Goal: Task Accomplishment & Management: Use online tool/utility

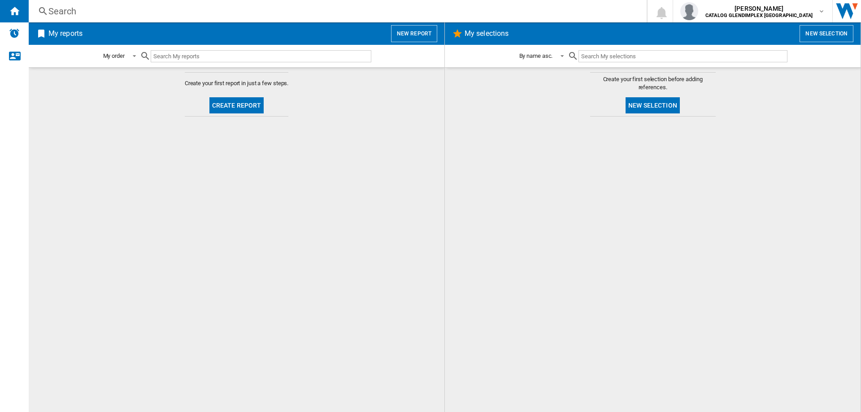
click at [246, 108] on button "Create report" at bounding box center [236, 105] width 55 height 16
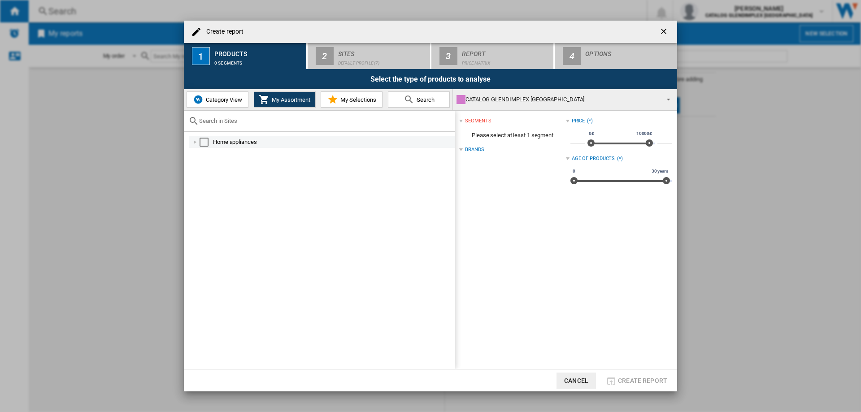
click at [194, 140] on div at bounding box center [195, 142] width 9 height 9
click at [204, 167] on div at bounding box center [205, 165] width 9 height 9
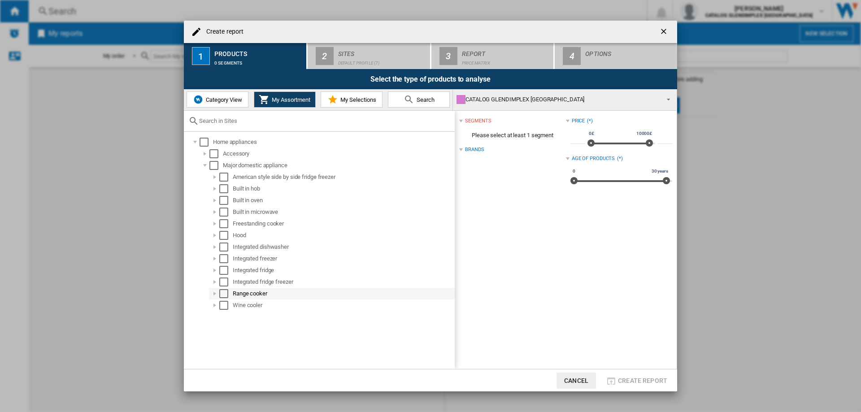
click at [247, 295] on div "Range cooker" at bounding box center [343, 293] width 221 height 9
click at [222, 293] on div "Select" at bounding box center [223, 293] width 9 height 9
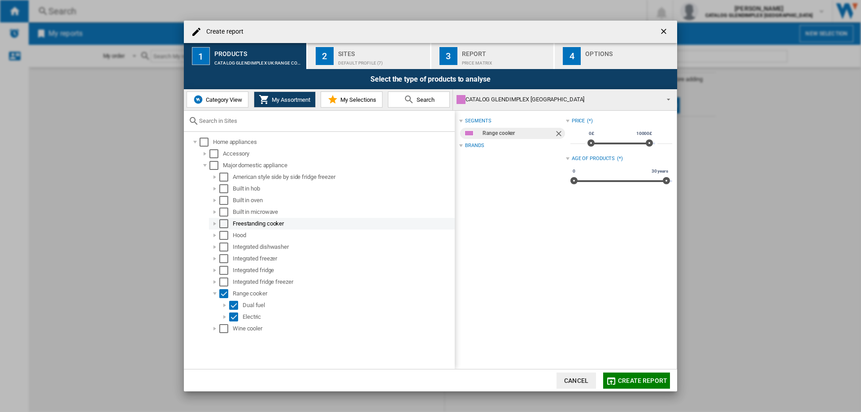
click at [225, 224] on div "Select" at bounding box center [223, 223] width 9 height 9
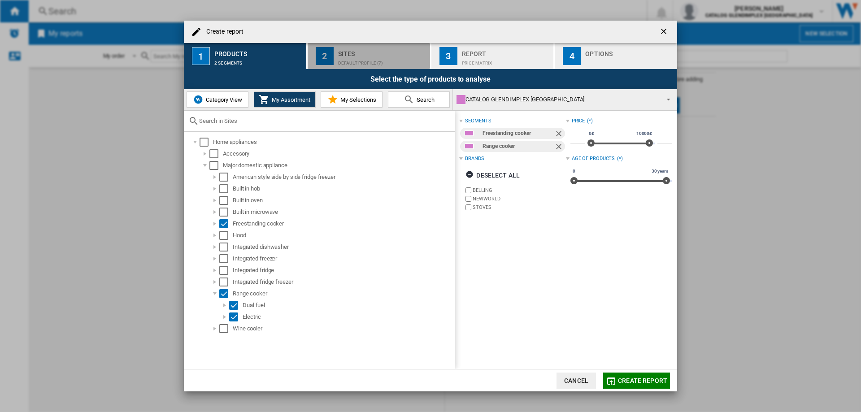
click at [358, 54] on div "Sites" at bounding box center [382, 51] width 88 height 9
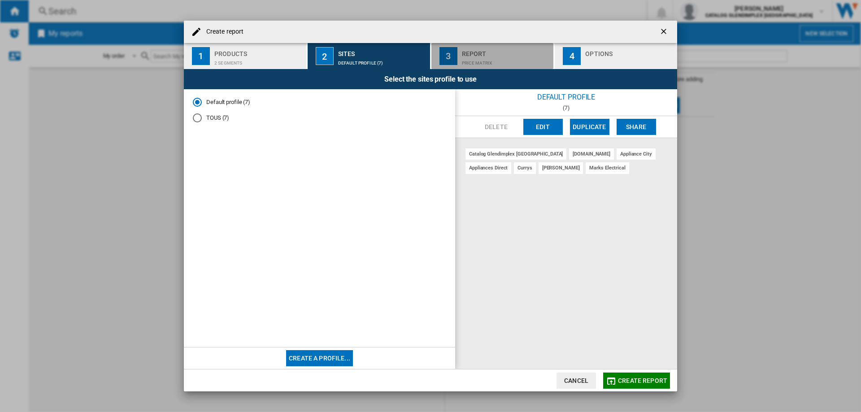
click at [480, 52] on div "Report" at bounding box center [506, 51] width 88 height 9
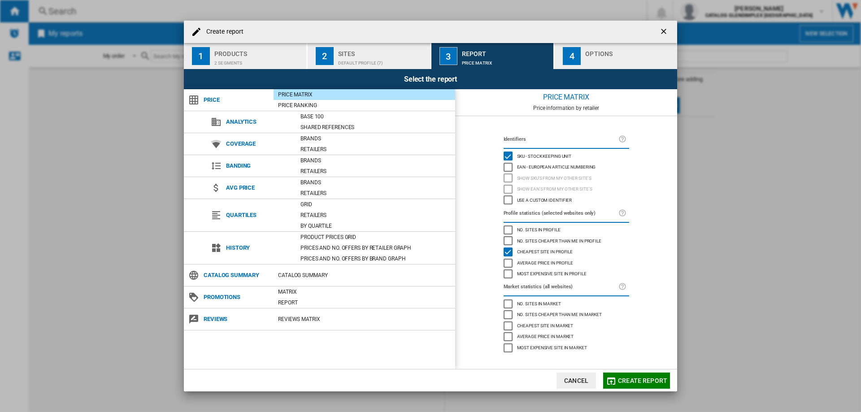
click at [646, 382] on span "Create report" at bounding box center [642, 380] width 49 height 7
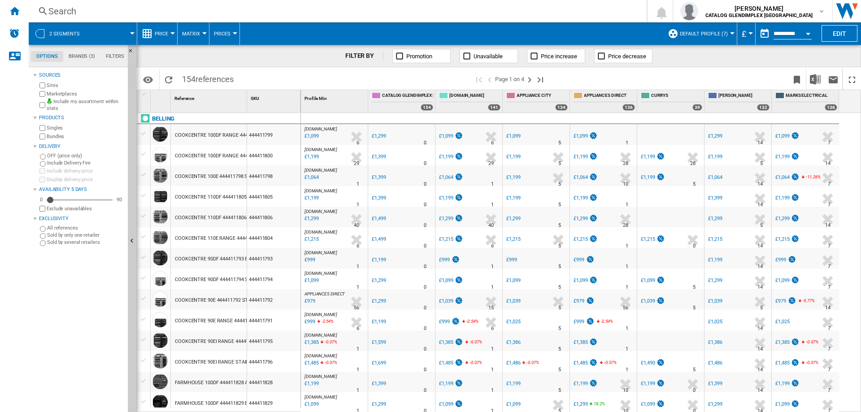
click at [80, 55] on md-tab-item "Brands (3)" at bounding box center [81, 56] width 37 height 11
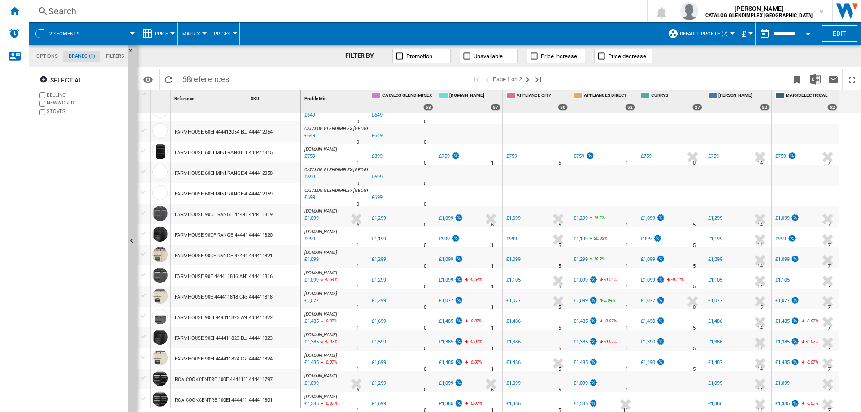
drag, startPoint x: 246, startPoint y: 96, endPoint x: 298, endPoint y: 96, distance: 52.0
click at [298, 96] on div "1 Reference 1 SKU 1" at bounding box center [219, 101] width 164 height 22
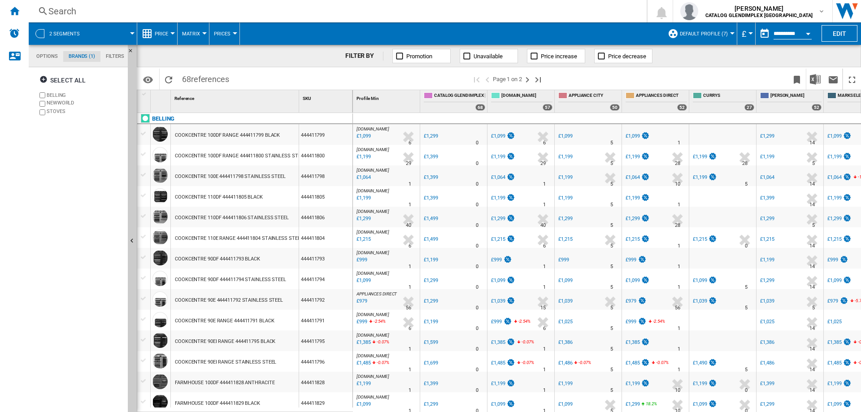
click at [361, 136] on div "£1,099" at bounding box center [362, 136] width 15 height 9
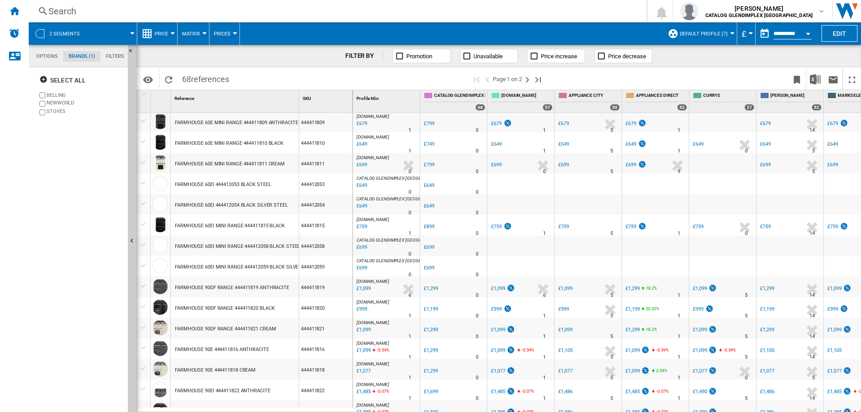
scroll to position [748, 0]
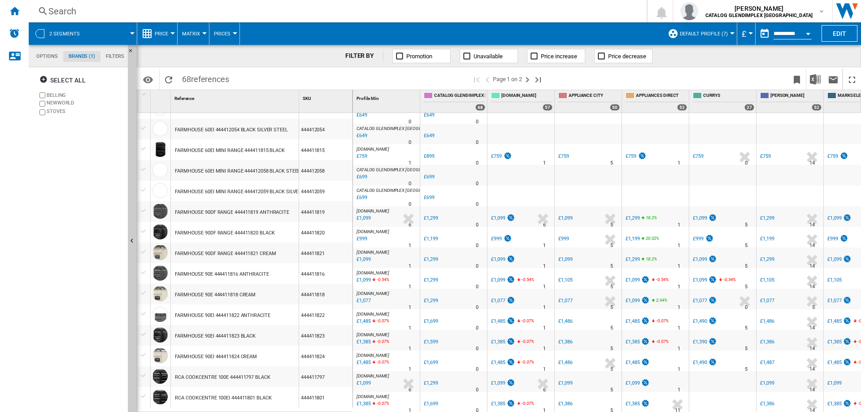
click at [363, 400] on div "£1,385" at bounding box center [362, 404] width 15 height 9
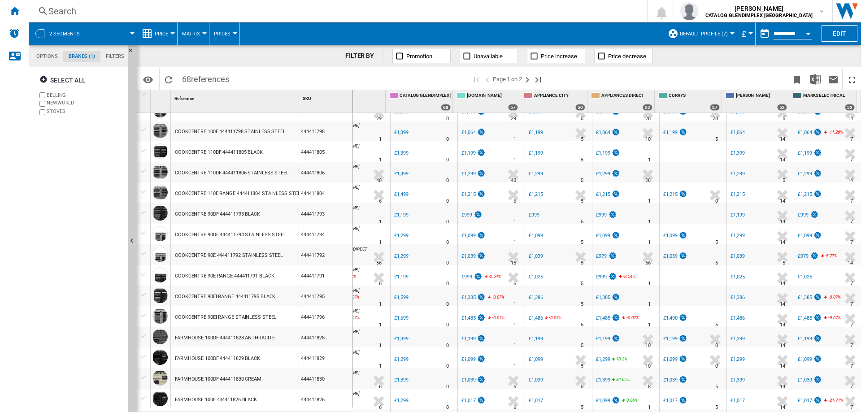
scroll to position [0, 0]
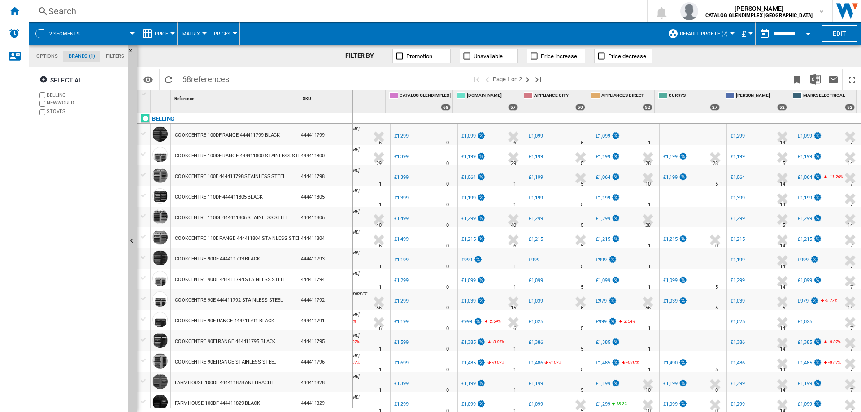
drag, startPoint x: 298, startPoint y: 93, endPoint x: 353, endPoint y: 93, distance: 55.2
click at [353, 93] on div "1 Reference 1 SKU 1 [GEOGRAPHIC_DATA] COOKCENTRE 100DF RANGE 444411799 BLACK 44…" at bounding box center [499, 251] width 724 height 322
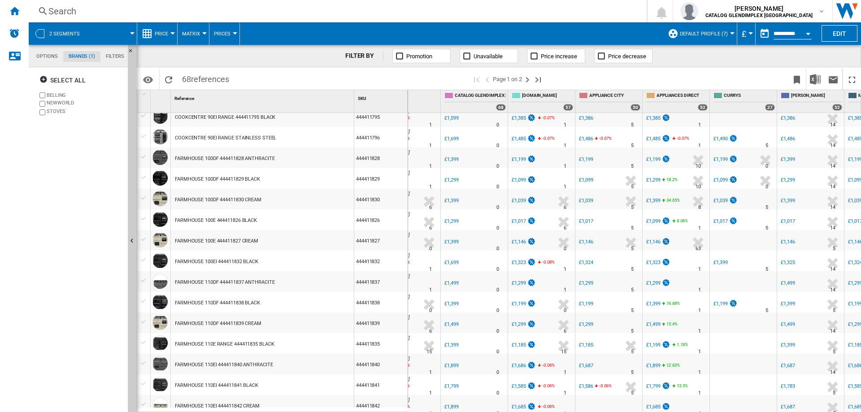
scroll to position [179, 0]
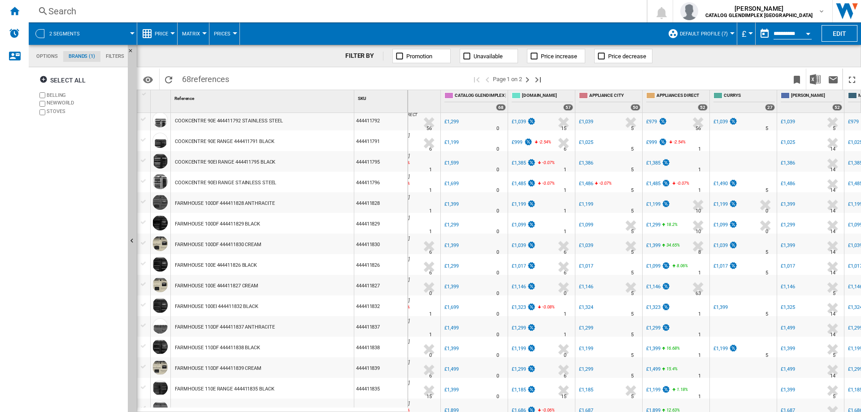
click at [654, 328] on div "£1,299" at bounding box center [653, 328] width 14 height 6
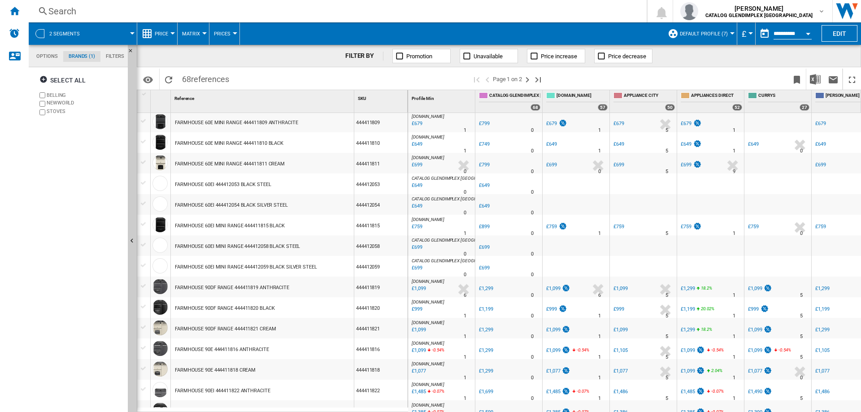
scroll to position [718, 0]
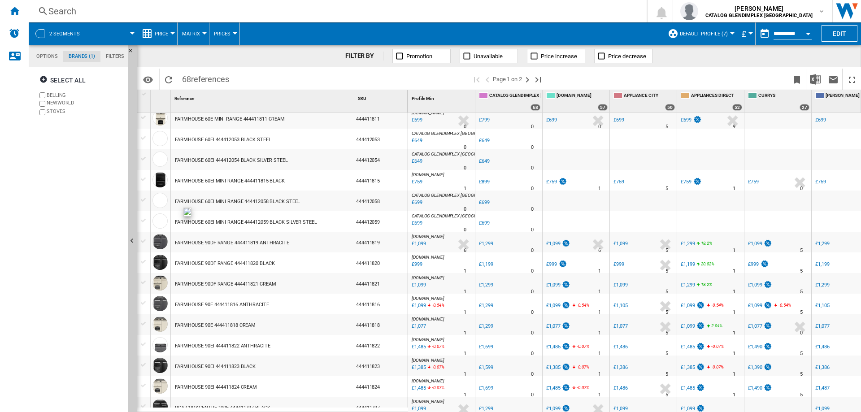
click at [163, 219] on div at bounding box center [160, 221] width 15 height 15
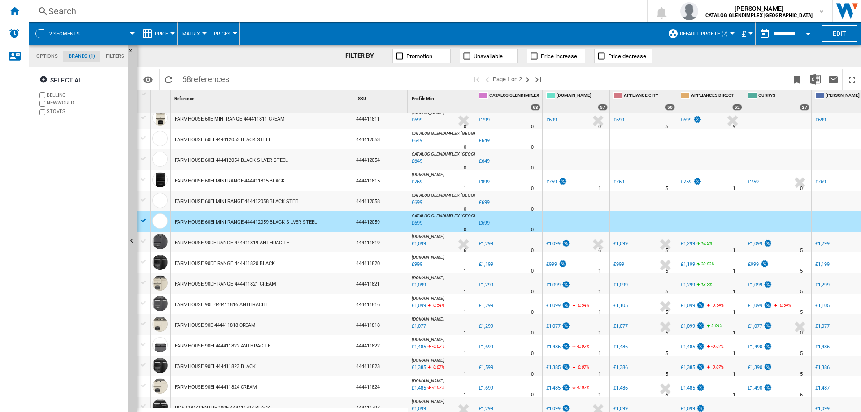
click at [486, 222] on div "£699" at bounding box center [484, 223] width 11 height 6
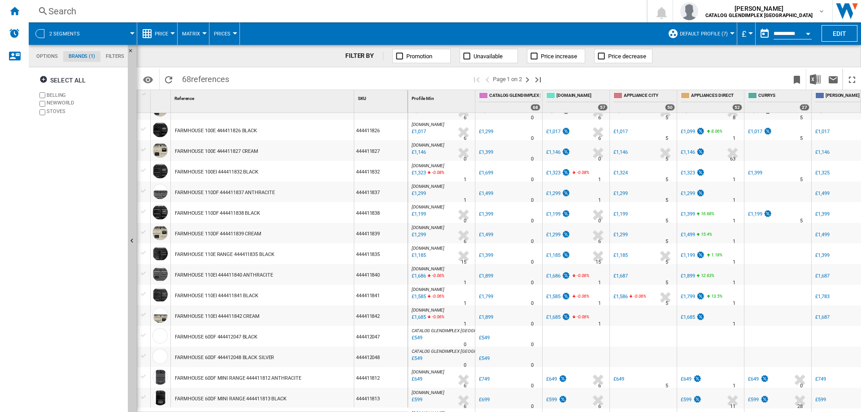
scroll to position [224, 0]
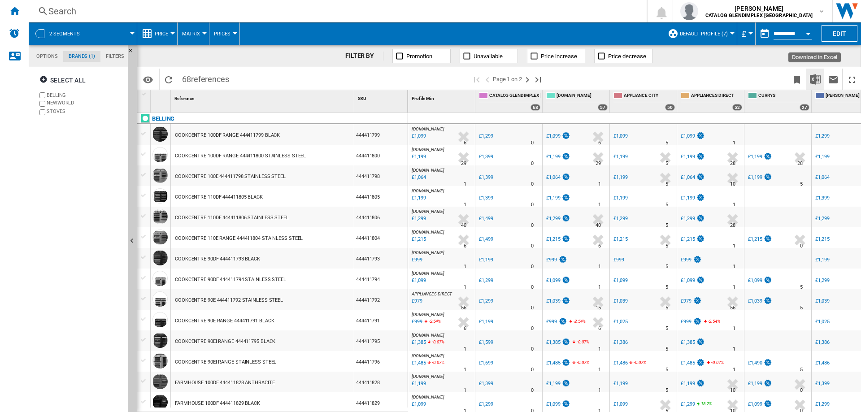
click at [817, 80] on img "Download in Excel" at bounding box center [815, 79] width 11 height 11
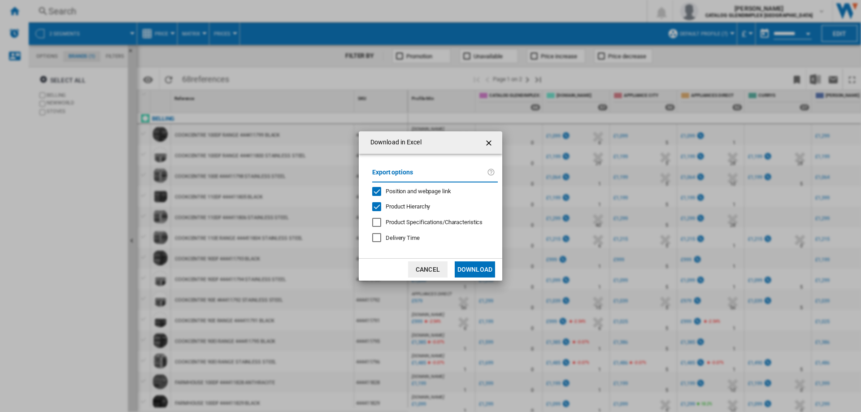
click at [427, 269] on button "Cancel" at bounding box center [427, 270] width 39 height 16
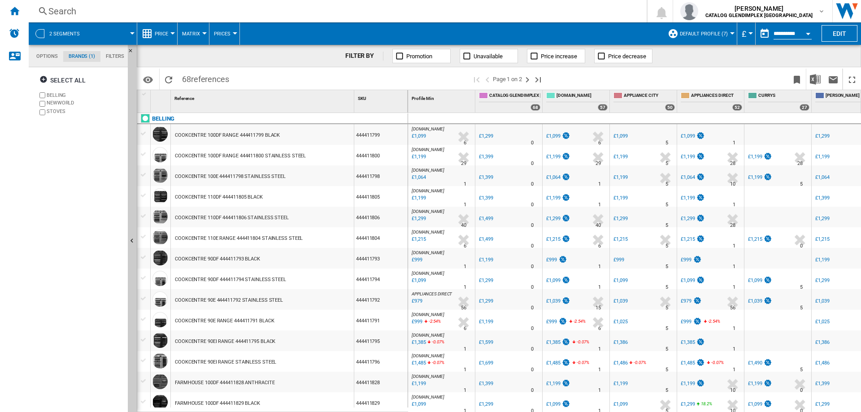
click at [153, 35] on div "Price" at bounding box center [157, 33] width 31 height 22
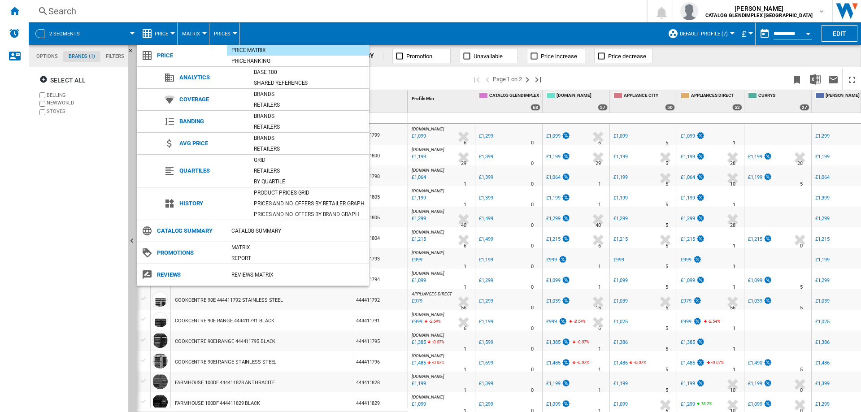
click at [195, 31] on md-backdrop at bounding box center [430, 206] width 861 height 412
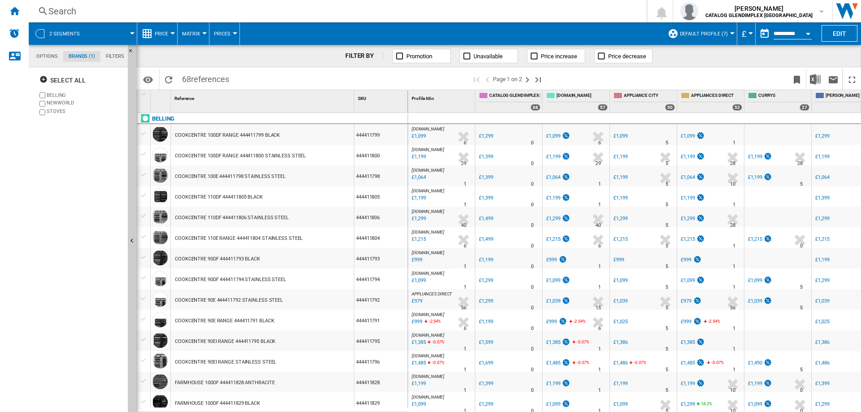
click at [219, 29] on button "Prices" at bounding box center [224, 33] width 21 height 22
click at [219, 29] on md-backdrop at bounding box center [430, 206] width 861 height 412
click at [39, 56] on md-tab-item "Options" at bounding box center [47, 56] width 32 height 11
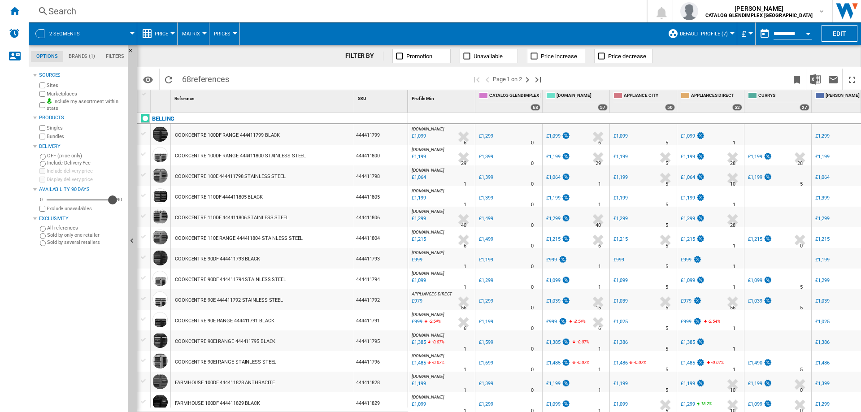
drag, startPoint x: 51, startPoint y: 200, endPoint x: 127, endPoint y: 203, distance: 76.7
click at [127, 203] on md-tab-content "Sources Sites Marketplaces Include my assortment within stats Products Singles …" at bounding box center [83, 239] width 108 height 345
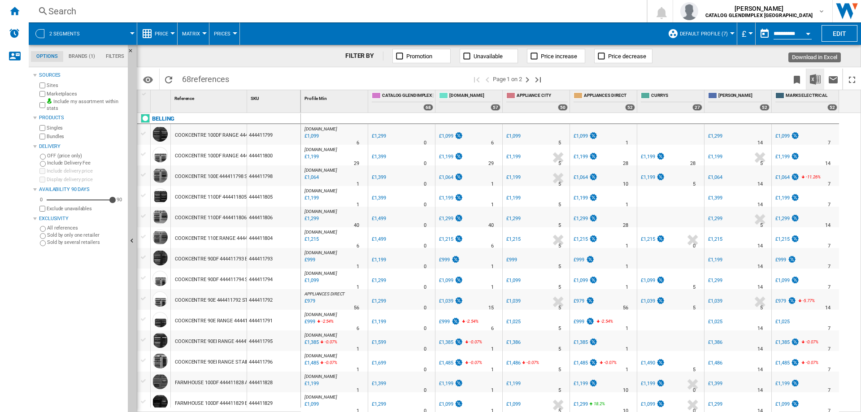
click at [820, 80] on img "Download in Excel" at bounding box center [815, 79] width 11 height 11
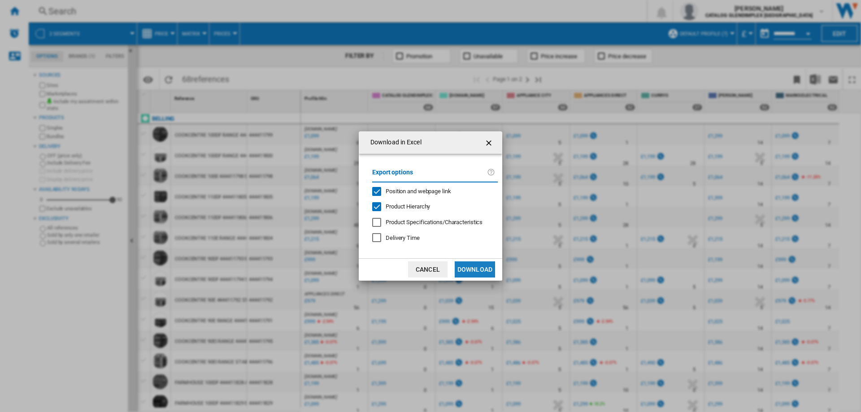
click at [475, 268] on button "Download" at bounding box center [475, 270] width 40 height 16
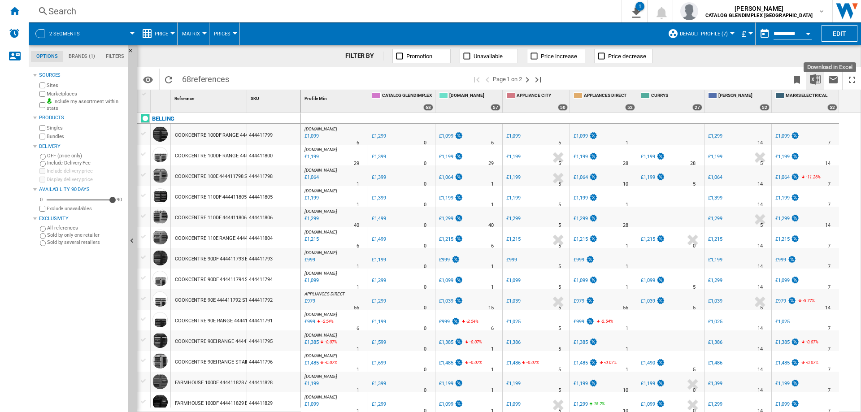
click at [812, 85] on button "Download in Excel" at bounding box center [816, 79] width 18 height 21
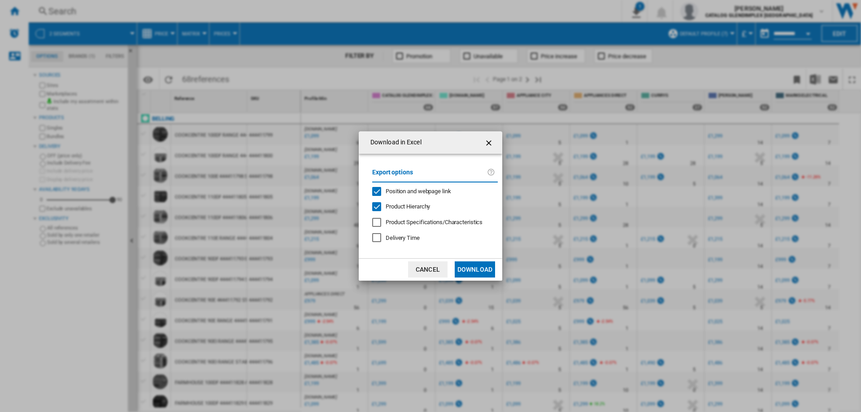
click at [422, 206] on span "Product Hierarchy" at bounding box center [408, 206] width 44 height 7
click at [429, 192] on span "Position and webpage link" at bounding box center [418, 191] width 65 height 7
click at [480, 270] on button "Download" at bounding box center [475, 270] width 40 height 16
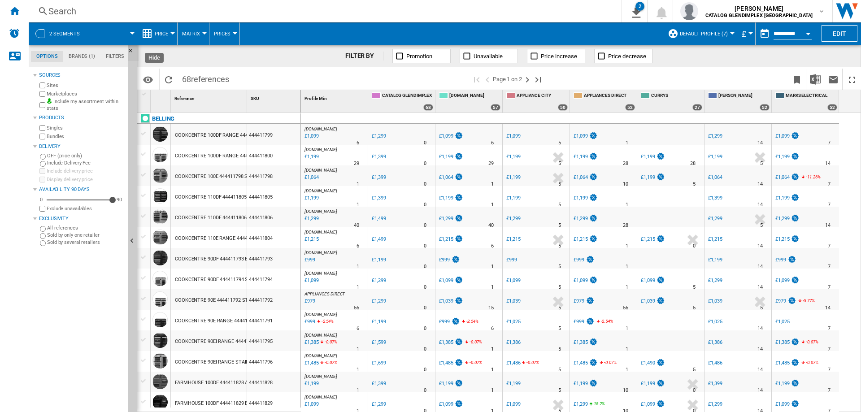
click at [130, 47] on button "Hide" at bounding box center [133, 53] width 11 height 16
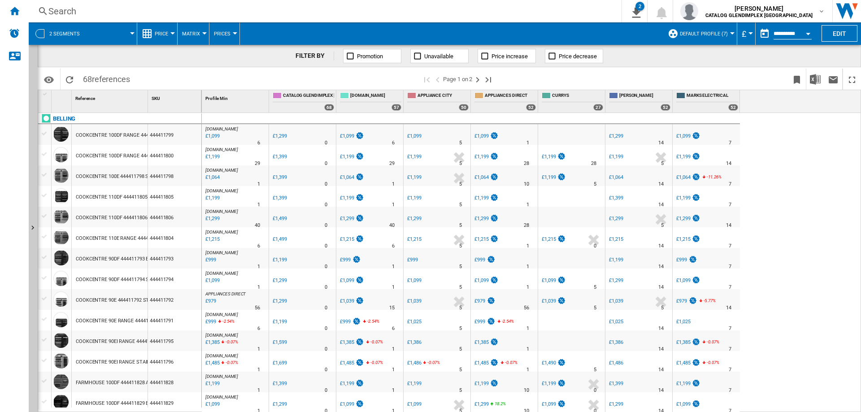
click at [213, 135] on div "£1,099" at bounding box center [211, 136] width 15 height 9
click at [279, 136] on div "£1,299" at bounding box center [280, 136] width 14 height 6
click at [351, 136] on div "£1,099" at bounding box center [347, 136] width 14 height 6
click at [420, 135] on div "£1,099" at bounding box center [414, 136] width 14 height 6
click at [619, 135] on div "£1,299" at bounding box center [616, 136] width 14 height 6
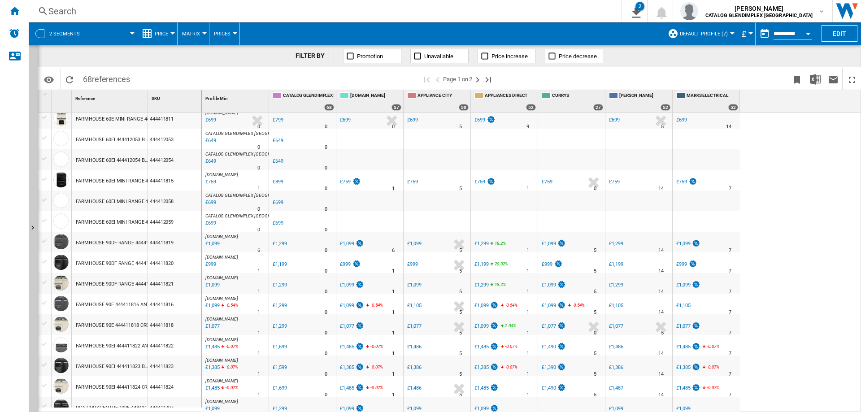
scroll to position [743, 0]
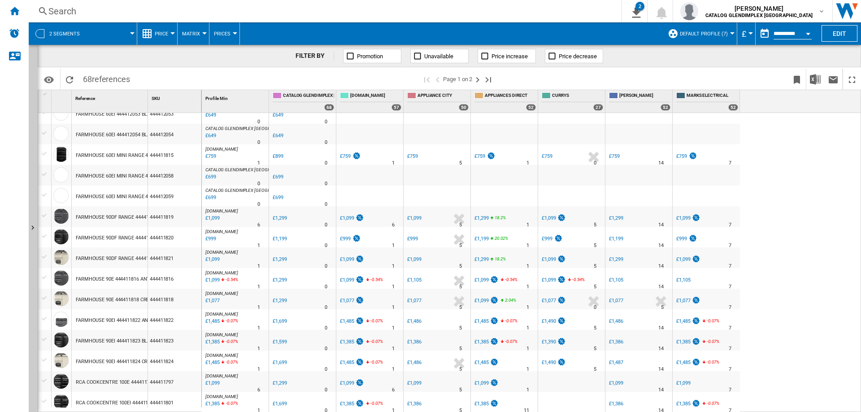
click at [550, 155] on div "£759" at bounding box center [547, 156] width 11 height 6
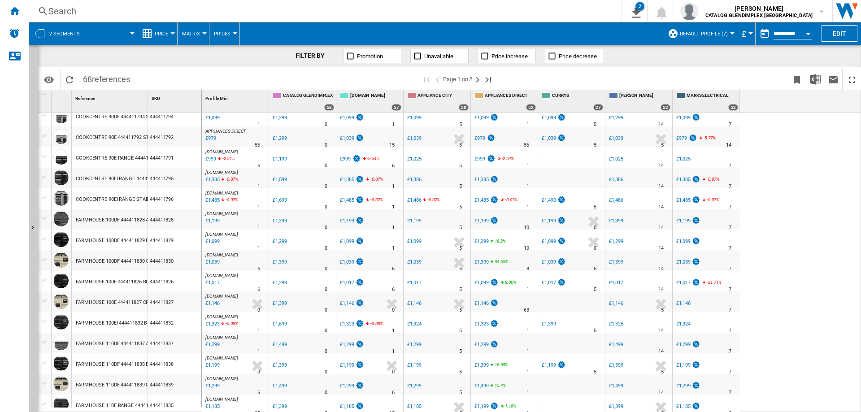
scroll to position [0, 0]
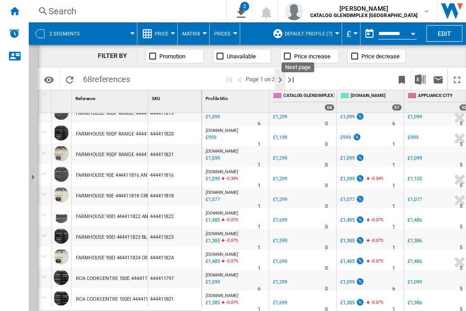
click at [282, 82] on ng-md-icon "Next page" at bounding box center [280, 79] width 11 height 11
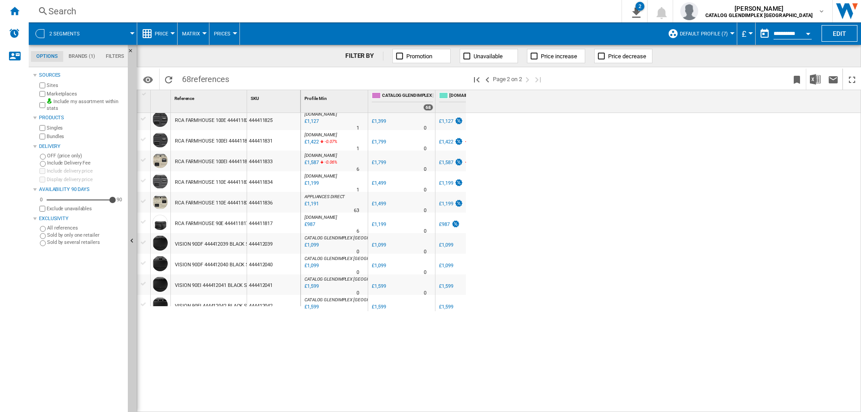
scroll to position [83, 0]
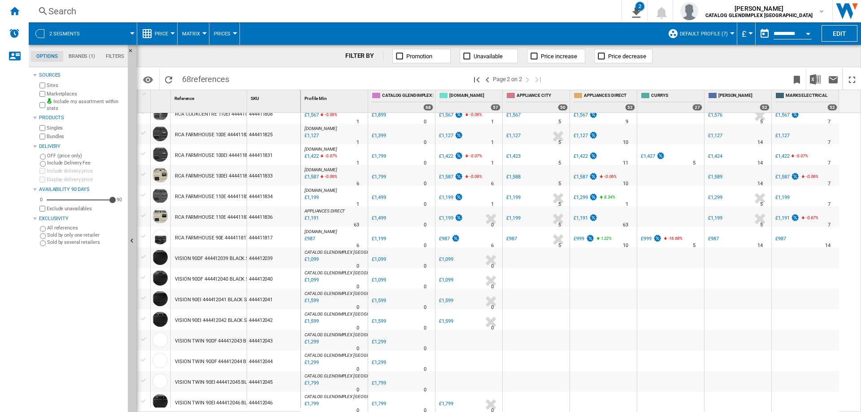
click at [445, 240] on div "£987" at bounding box center [444, 239] width 11 height 6
click at [514, 237] on div "£987" at bounding box center [511, 239] width 11 height 6
click at [643, 237] on div "£999" at bounding box center [646, 239] width 11 height 6
